Goal: Transaction & Acquisition: Purchase product/service

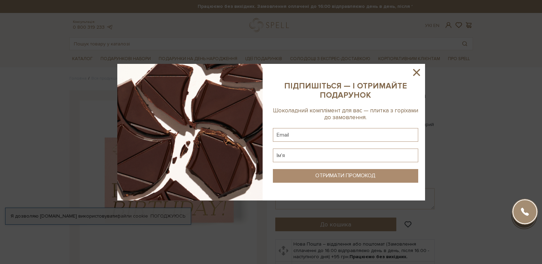
click at [416, 73] on icon at bounding box center [416, 72] width 7 height 7
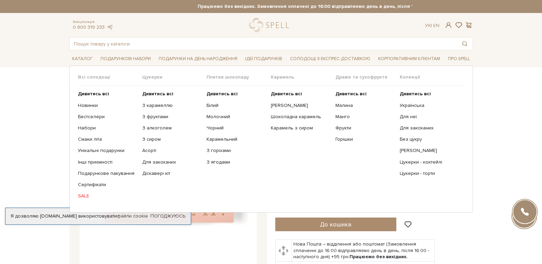
click at [84, 192] on ul "Дивитись всі Новинки Бестселери Набори Смаки літа Інші приємності" at bounding box center [110, 145] width 64 height 119
click at [83, 194] on link "SALE" at bounding box center [107, 196] width 59 height 6
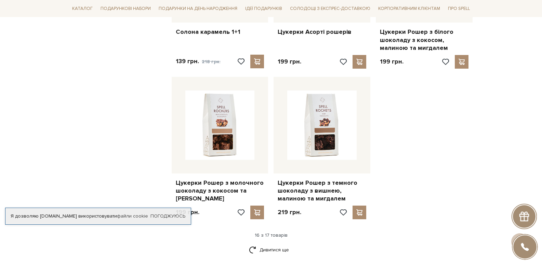
scroll to position [888, 0]
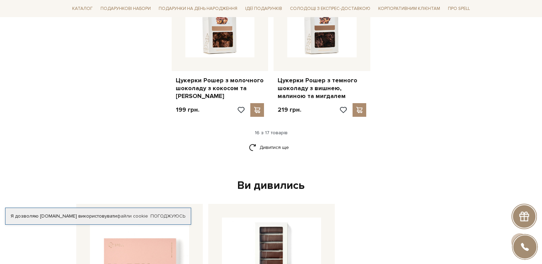
click at [252, 180] on div "Ви дивились" at bounding box center [270, 186] width 395 height 14
click at [270, 141] on link "Дивитися ще" at bounding box center [271, 147] width 44 height 12
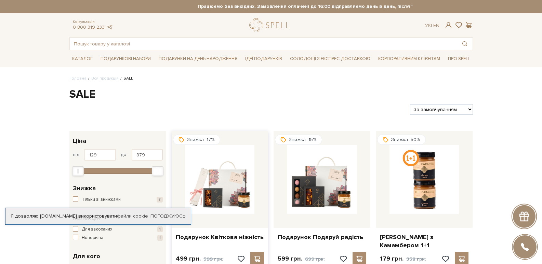
scroll to position [103, 0]
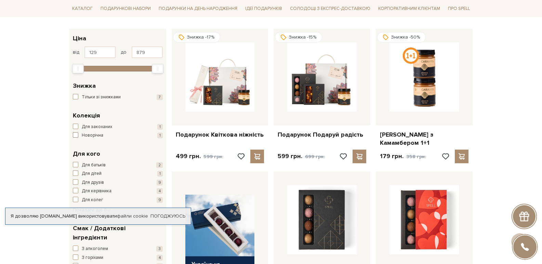
click at [75, 133] on span "button" at bounding box center [75, 134] width 5 height 5
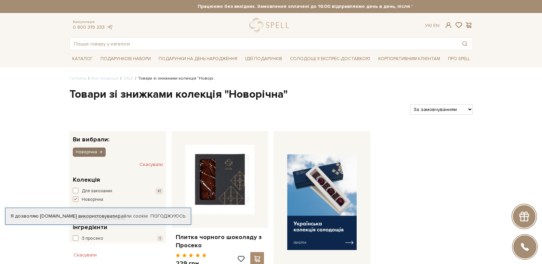
click at [101, 152] on icon "button" at bounding box center [101, 152] width 4 height 6
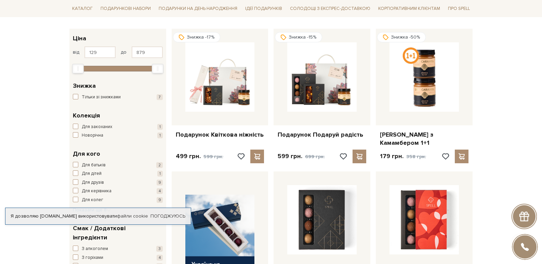
scroll to position [137, 0]
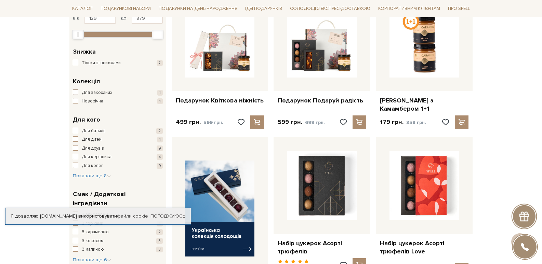
click at [90, 93] on span "Для закоханих" at bounding box center [97, 93] width 30 height 7
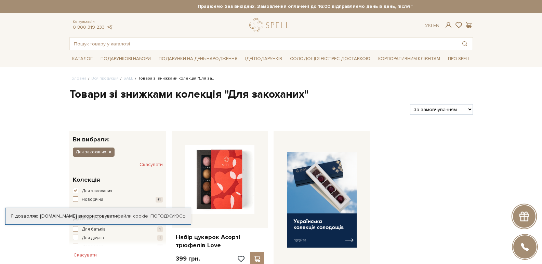
click at [108, 149] on button "Для закоханих" at bounding box center [94, 152] width 42 height 9
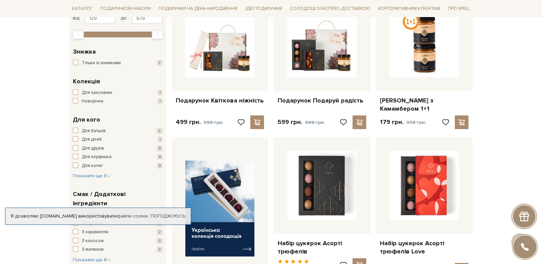
scroll to position [273, 0]
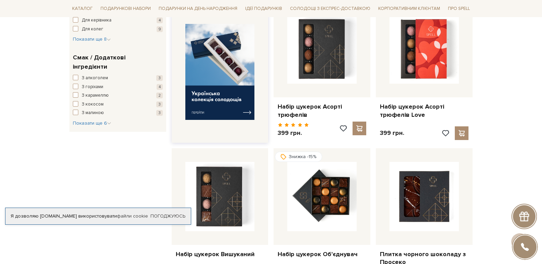
click at [212, 79] on img at bounding box center [219, 72] width 69 height 96
